Goal: Transaction & Acquisition: Purchase product/service

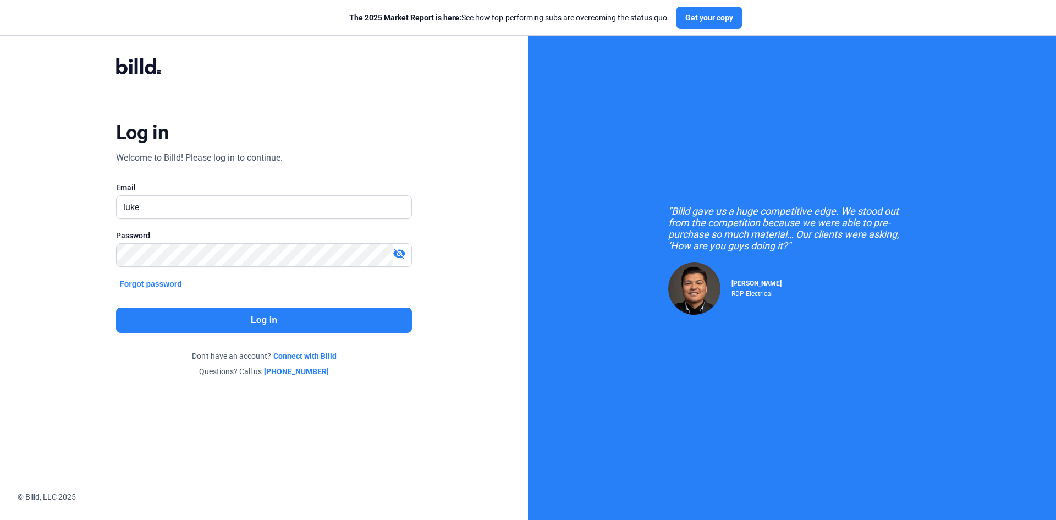
type input "[PERSON_NAME][EMAIL_ADDRESS][DOMAIN_NAME]"
click at [275, 320] on button "Log in" at bounding box center [264, 320] width 296 height 25
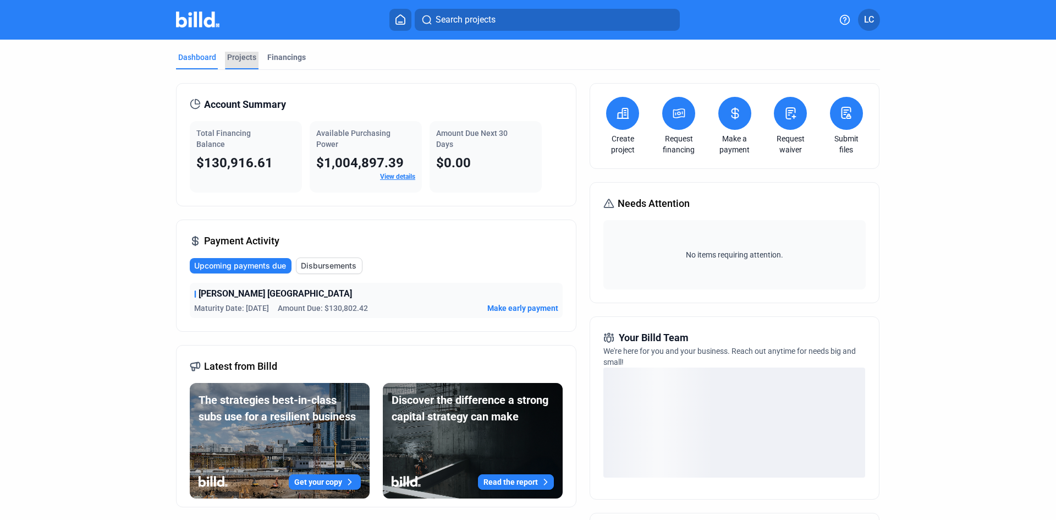
click at [235, 53] on div "Projects" at bounding box center [241, 57] width 29 height 11
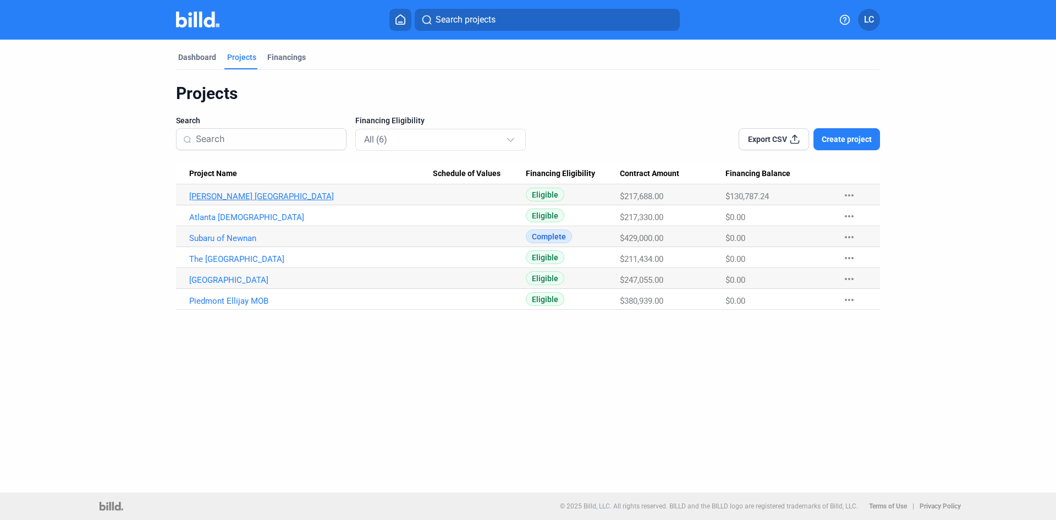
click at [228, 195] on link "[PERSON_NAME] [GEOGRAPHIC_DATA]" at bounding box center [311, 196] width 244 height 10
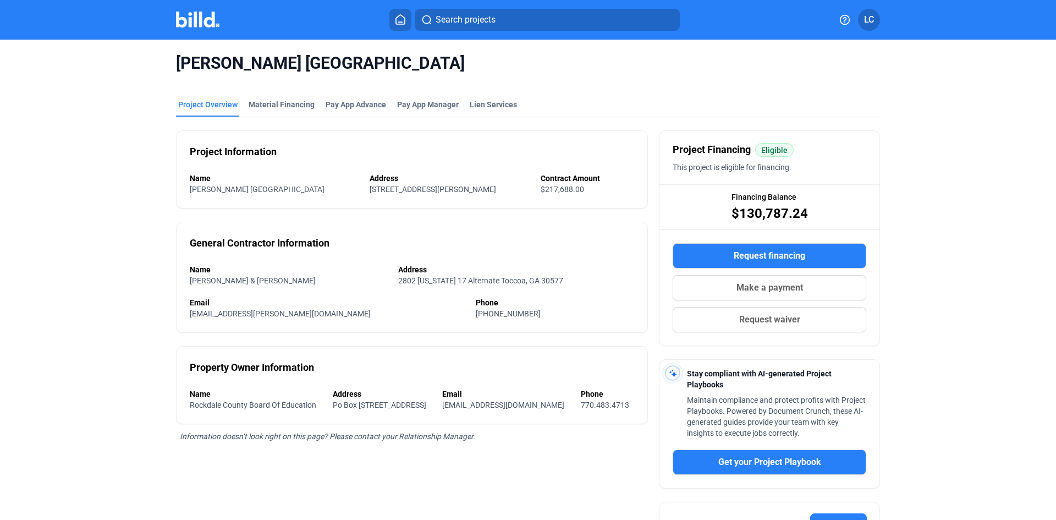
click at [756, 292] on span "Make a payment" at bounding box center [770, 287] width 67 height 13
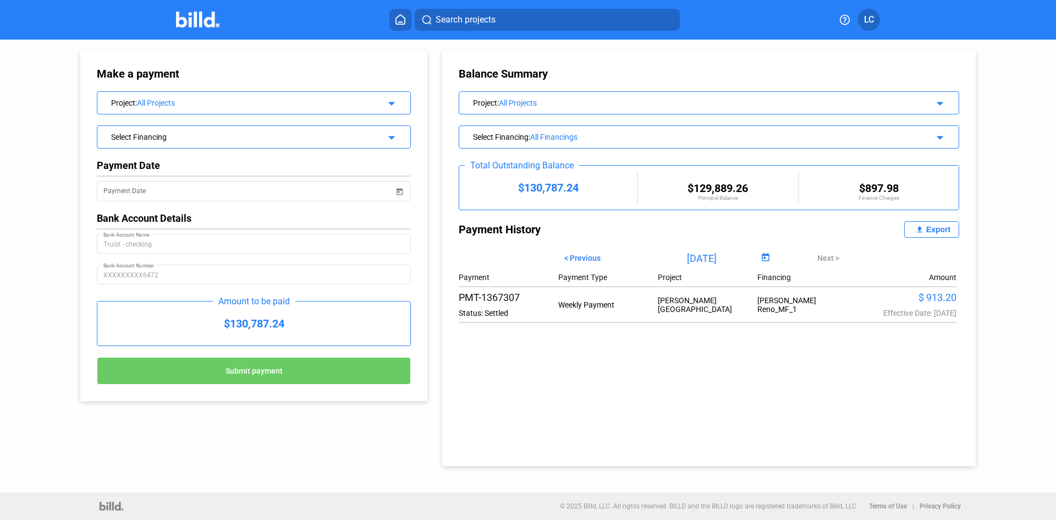
click at [277, 139] on div "Select Financing" at bounding box center [239, 135] width 257 height 11
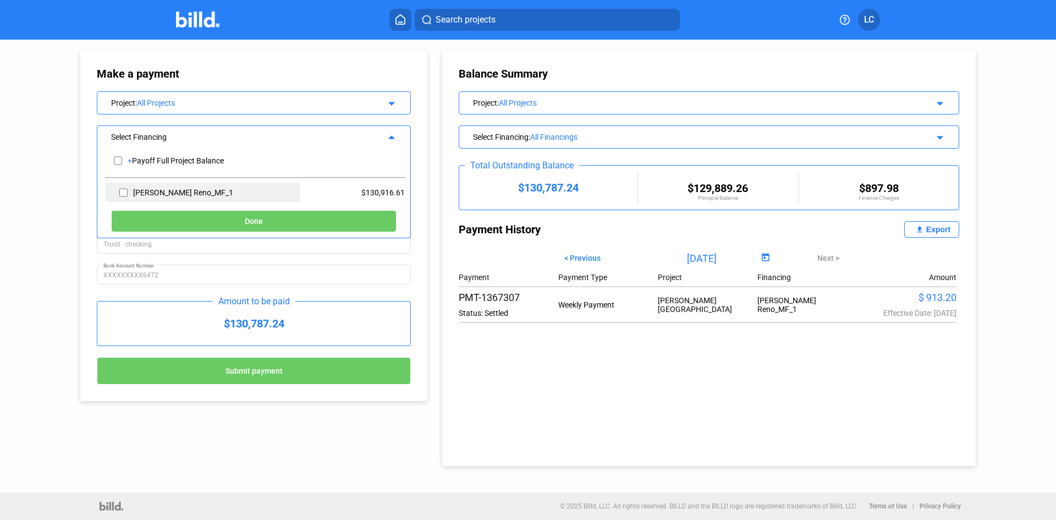
click at [158, 191] on div "[PERSON_NAME] Reno_MF_1" at bounding box center [183, 192] width 100 height 9
click at [123, 194] on input "checkbox" at bounding box center [123, 192] width 8 height 17
checkbox input "true"
click at [211, 227] on button "Done" at bounding box center [254, 221] width 286 height 22
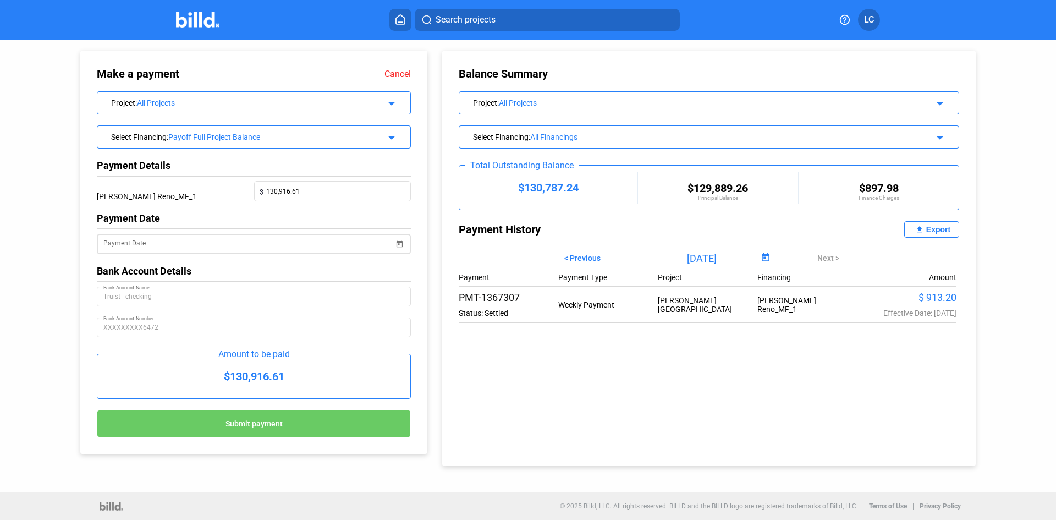
click at [208, 241] on input "Payment Date" at bounding box center [248, 244] width 290 height 13
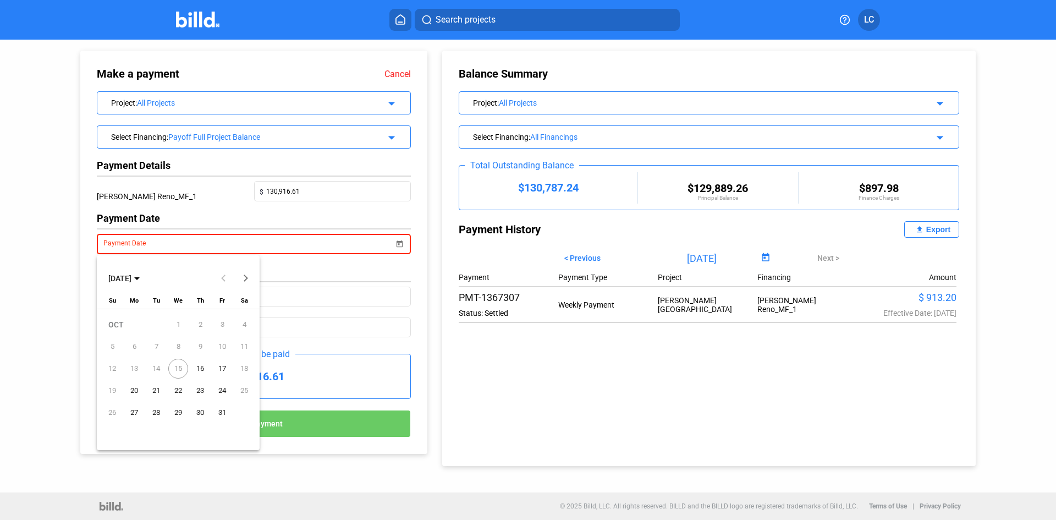
click at [201, 367] on span "16" at bounding box center [200, 369] width 20 height 20
type input "[DATE]"
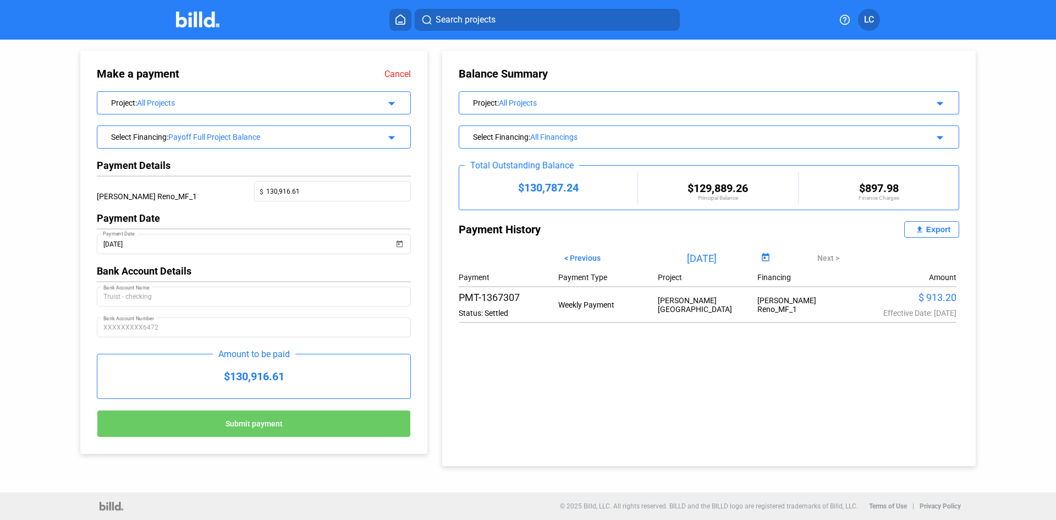
click at [265, 278] on div "Payment Date [DATE] Payment Date Bank Account Details Truist - checking Bank Ac…" at bounding box center [254, 280] width 314 height 136
